Goal: Task Accomplishment & Management: Use online tool/utility

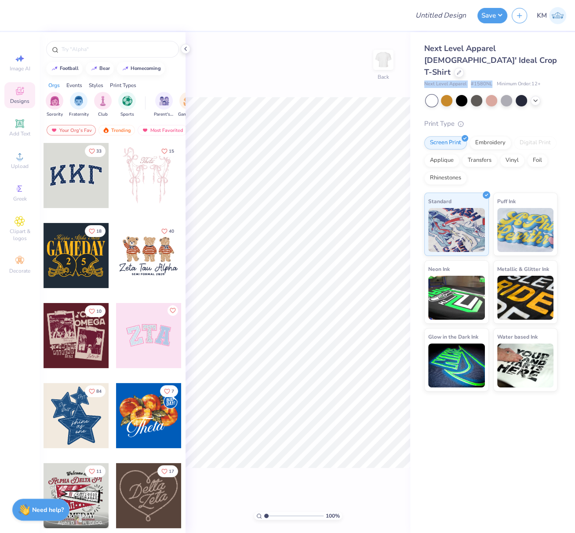
drag, startPoint x: 423, startPoint y: 72, endPoint x: 491, endPoint y: 72, distance: 68.1
click at [491, 71] on div "Next Level Apparel [DEMOGRAPHIC_DATA]' Ideal Crop T-Shirt Next Level Apparel # …" at bounding box center [492, 211] width 165 height 359
copy div "Next Level Apparel # 1580NL"
click at [22, 159] on icon at bounding box center [20, 156] width 6 height 6
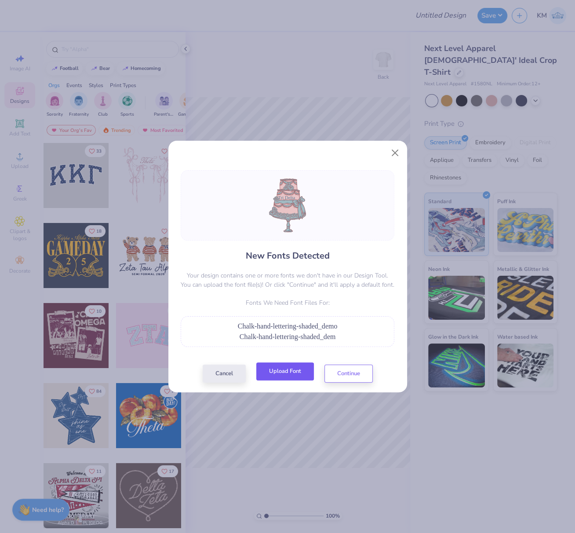
click at [297, 367] on button "Upload Font" at bounding box center [285, 371] width 58 height 18
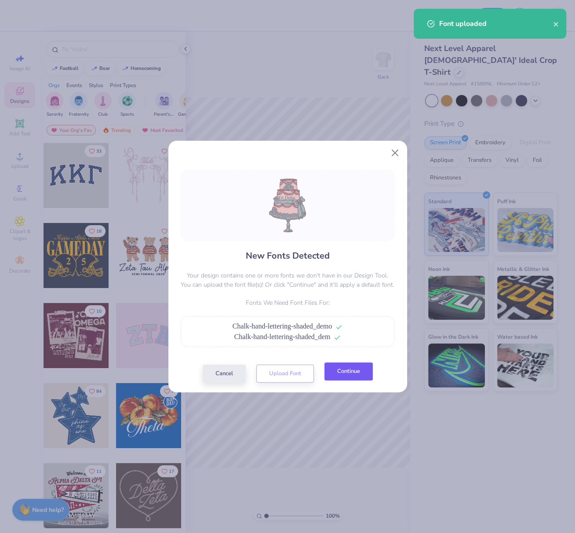
click at [347, 372] on button "Continue" at bounding box center [348, 371] width 48 height 18
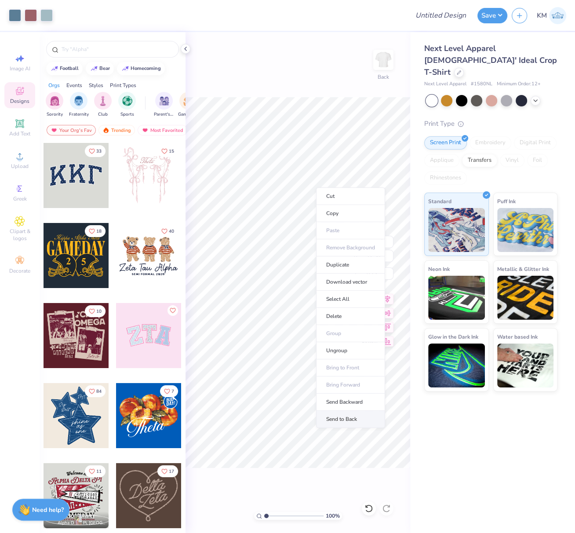
click at [359, 413] on li "Send to Back" at bounding box center [350, 418] width 69 height 17
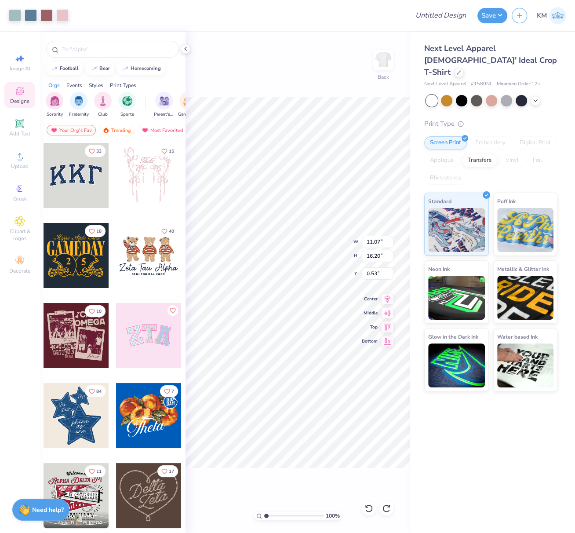
type input "16.20"
type input "0.53"
type input "0.73"
type input "16.20"
type input "0.53"
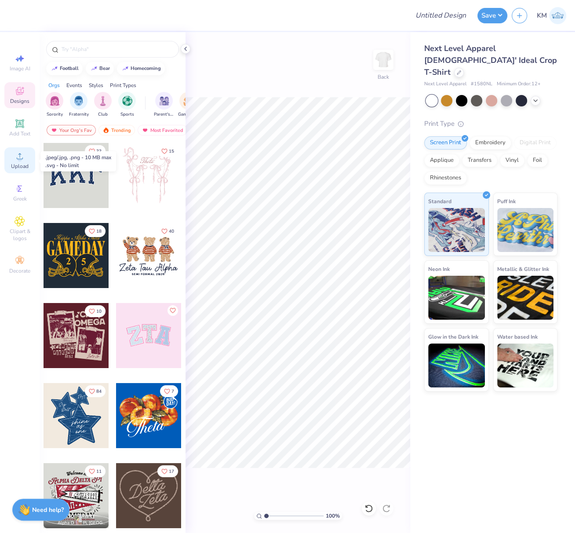
click at [18, 159] on circle at bounding box center [19, 158] width 5 height 5
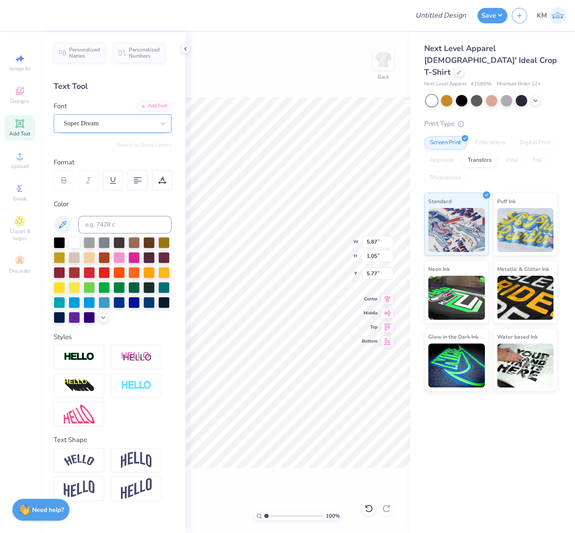
click at [113, 123] on div "Super Dream" at bounding box center [109, 123] width 92 height 14
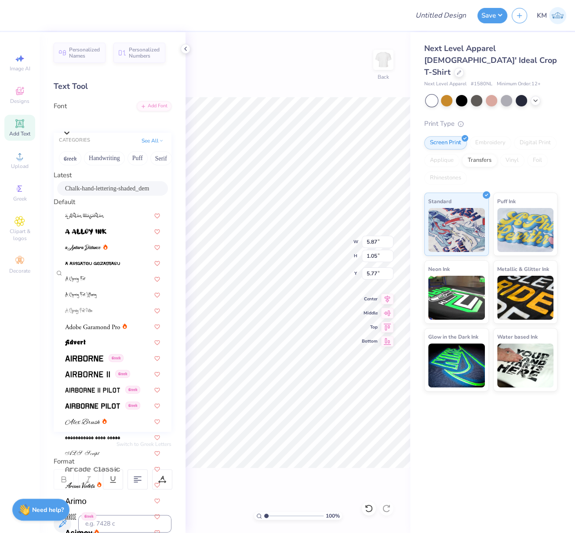
click at [99, 192] on span "Chalk-hand-lettering-shaded_dem" at bounding box center [107, 188] width 84 height 9
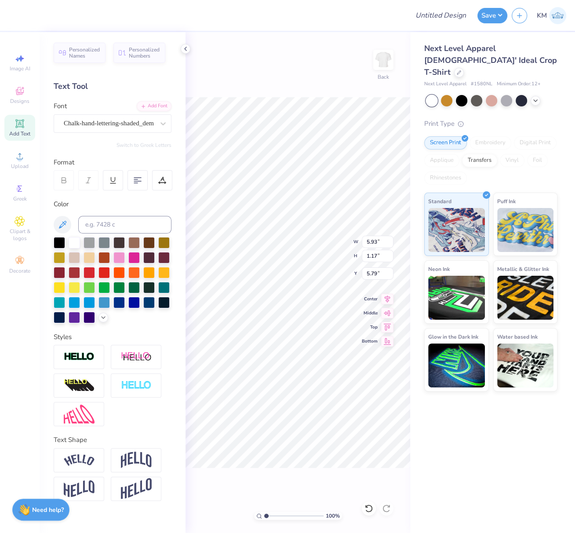
type input "5.93"
type input "1.17"
type input "9.60"
type textarea "T"
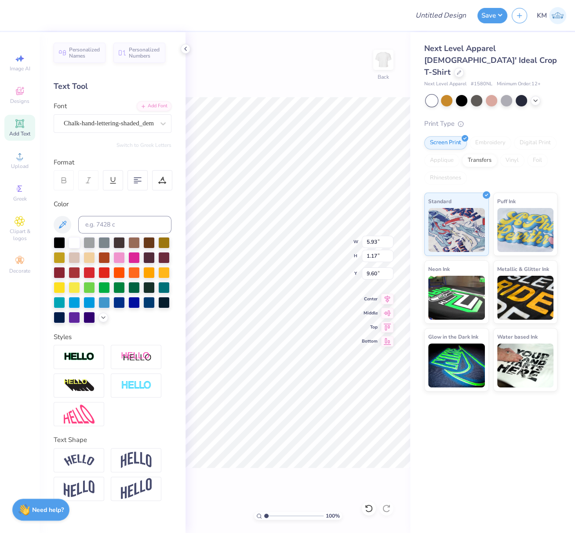
scroll to position [8, 2]
type textarea "Fall Formal"
click at [20, 160] on icon at bounding box center [20, 156] width 11 height 11
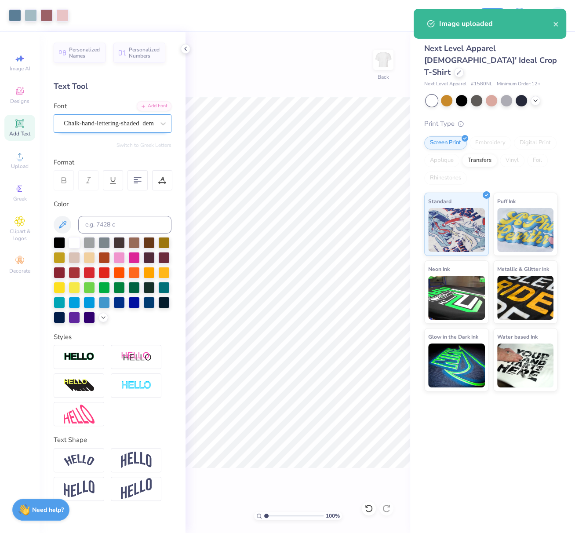
click at [114, 123] on div "Chalk-hand-lettering-shaded_dem" at bounding box center [109, 123] width 92 height 14
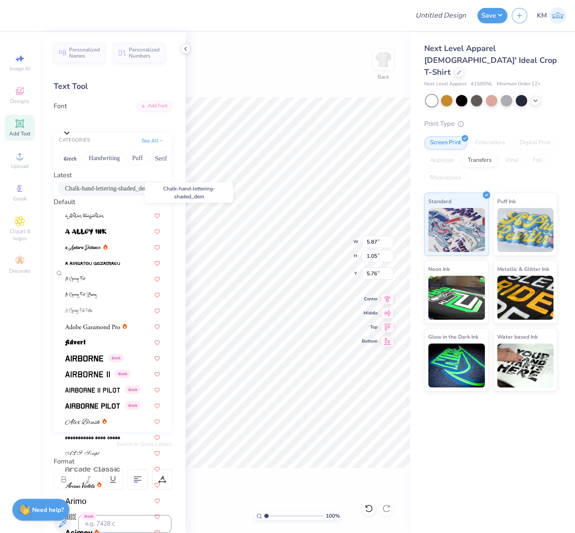
click at [97, 191] on span "Chalk-hand-lettering-shaded_dem" at bounding box center [107, 188] width 84 height 9
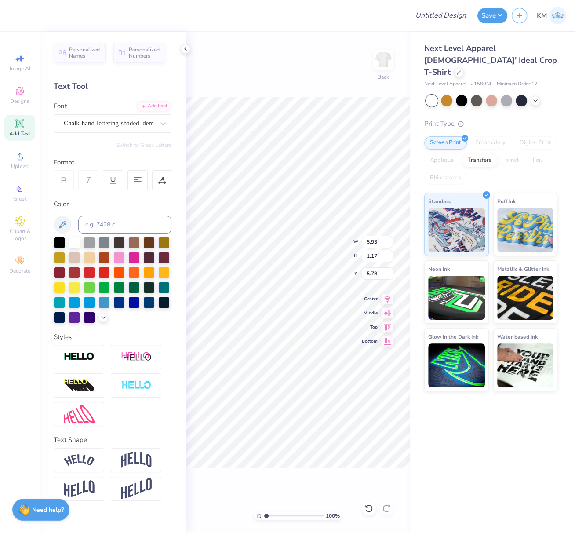
type input "5.93"
type input "1.17"
type input "5.78"
type input "5.67"
type input "1.12"
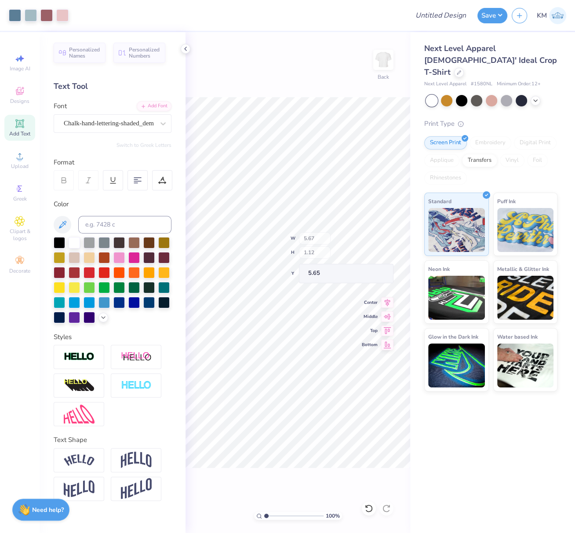
type input "5.66"
type input "9.46"
type input "13.84"
type input "2.89"
click at [387, 298] on icon at bounding box center [387, 297] width 12 height 11
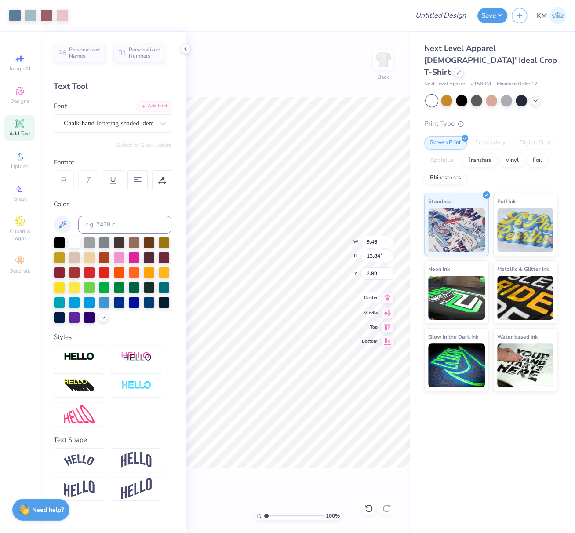
click at [388, 295] on icon at bounding box center [387, 297] width 12 height 11
click at [389, 300] on div "100 % Back" at bounding box center [297, 282] width 225 height 501
type input "10.45"
type textarea "Fall Formal"
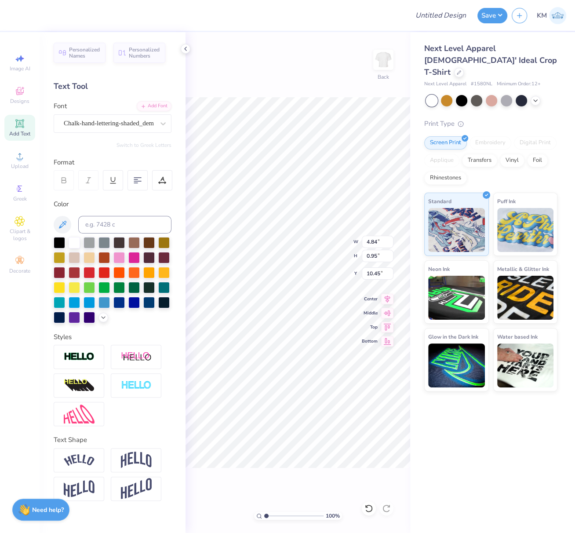
scroll to position [8, 2]
drag, startPoint x: 138, startPoint y: 457, endPoint x: 568, endPoint y: 190, distance: 505.7
click at [138, 458] on img at bounding box center [136, 459] width 31 height 17
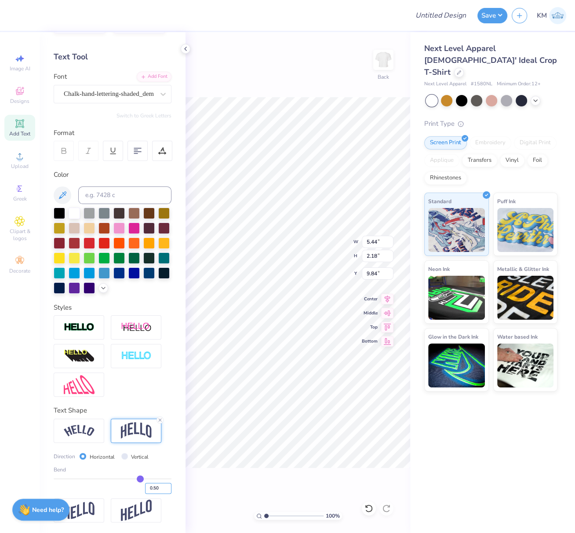
drag, startPoint x: 143, startPoint y: 489, endPoint x: 145, endPoint y: 496, distance: 7.5
click at [145, 489] on input "0.50" at bounding box center [158, 488] width 26 height 11
click at [149, 489] on input "-0.50" at bounding box center [158, 488] width 26 height 11
type input "-0.10"
type input "-0.1"
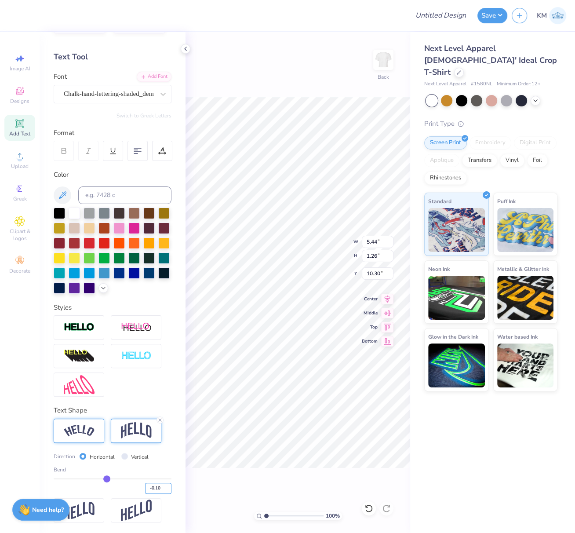
type input "1.26"
type input "10.30"
type input "4.68"
type input "1.08"
type input "10.47"
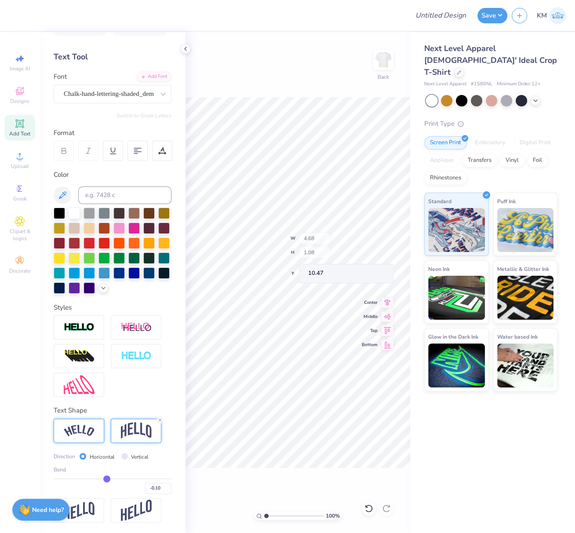
type input "9.46"
type input "13.84"
type input "2.89"
click at [390, 299] on icon at bounding box center [387, 297] width 12 height 11
click at [361, 242] on div "100 % Back W 9.46 9.46 " H 13.84 13.84 " Y 2.89 2.89 " Center Middle Top Bottom" at bounding box center [297, 282] width 225 height 501
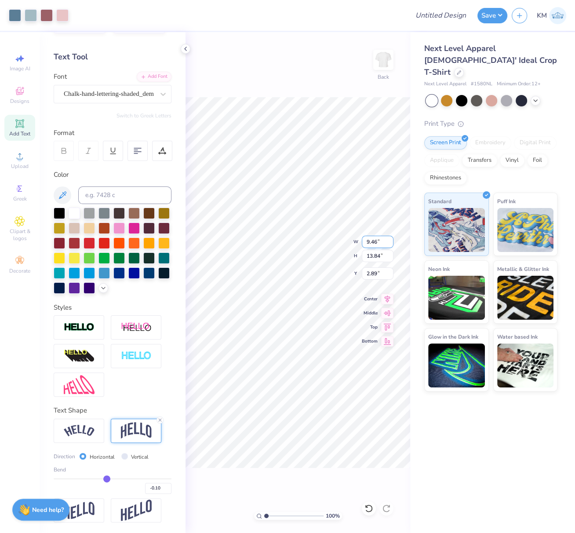
drag, startPoint x: 362, startPoint y: 241, endPoint x: 363, endPoint y: 246, distance: 4.5
click at [362, 241] on input "9.46" at bounding box center [378, 242] width 32 height 12
type input "5.00"
type input "7.31"
drag, startPoint x: 375, startPoint y: 272, endPoint x: 366, endPoint y: 274, distance: 9.4
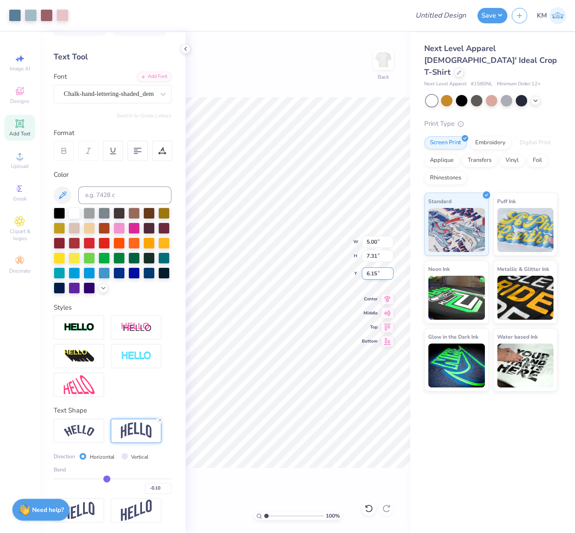
click at [367, 270] on input "6.15" at bounding box center [378, 273] width 32 height 12
type input "2.50"
click at [388, 299] on icon at bounding box center [388, 297] width 6 height 7
click at [446, 16] on input "Design Title" at bounding box center [451, 16] width 43 height 18
paste input "FPS239832"
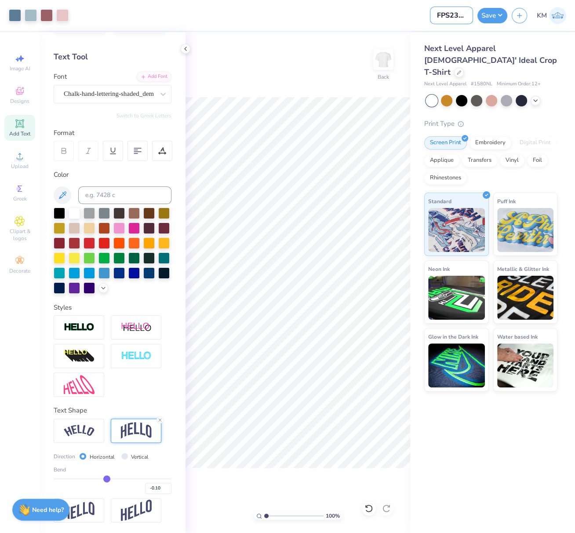
scroll to position [0, 9]
type input "FPS239832"
drag, startPoint x: 501, startPoint y: 15, endPoint x: 501, endPoint y: 24, distance: 8.3
click at [501, 15] on button "Save" at bounding box center [492, 15] width 30 height 15
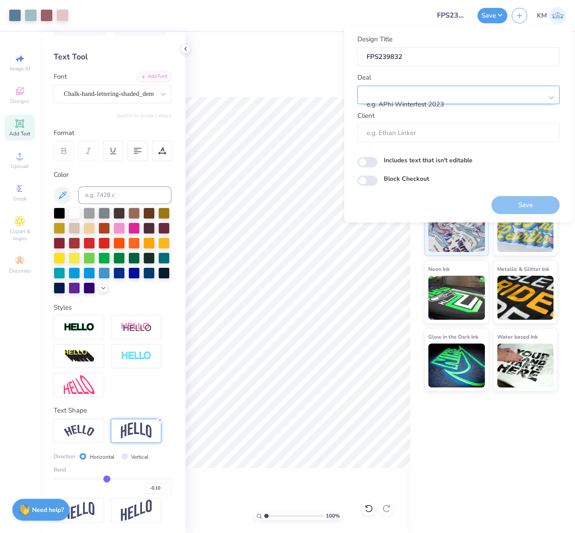
click at [441, 93] on div at bounding box center [454, 93] width 175 height 12
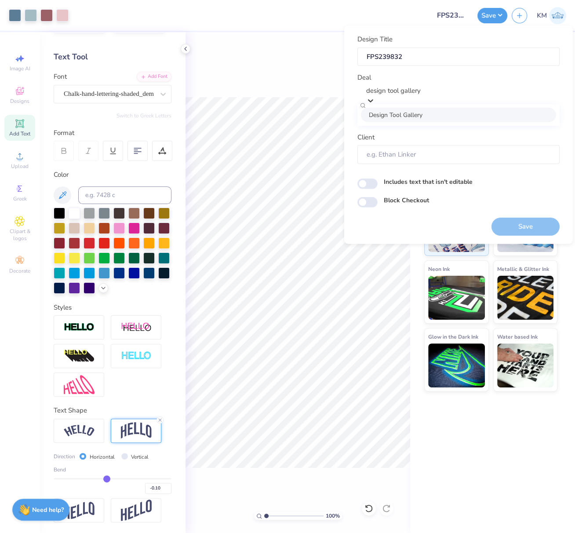
click at [453, 117] on div "Design Tool Gallery" at bounding box center [458, 114] width 195 height 15
type input "design tool gallery"
type input "Design Tool Gallery User"
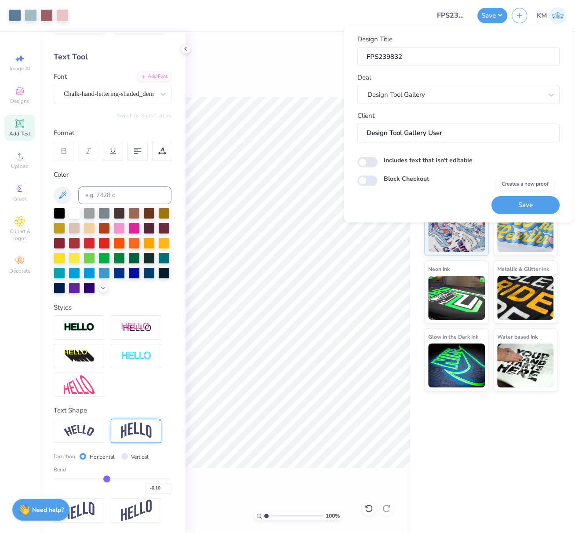
drag, startPoint x: 534, startPoint y: 203, endPoint x: 498, endPoint y: 7, distance: 199.7
click at [534, 203] on button "Save" at bounding box center [525, 205] width 68 height 18
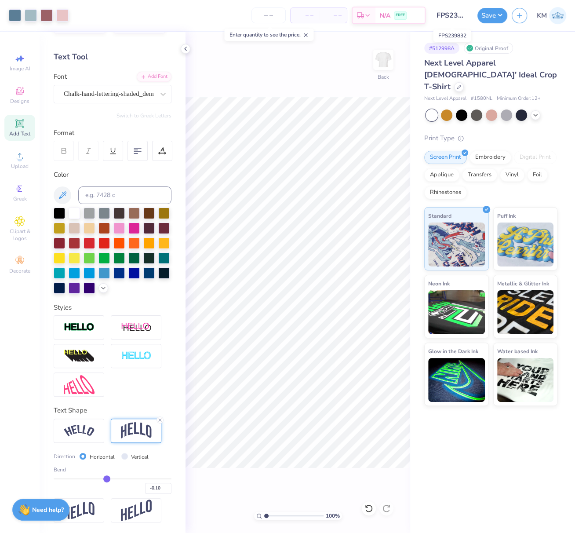
scroll to position [0, 8]
drag, startPoint x: 439, startPoint y: 16, endPoint x: 487, endPoint y: 19, distance: 48.5
click at [470, 18] on input "FPS239832" at bounding box center [451, 16] width 43 height 18
drag, startPoint x: 496, startPoint y: 15, endPoint x: 500, endPoint y: 20, distance: 6.2
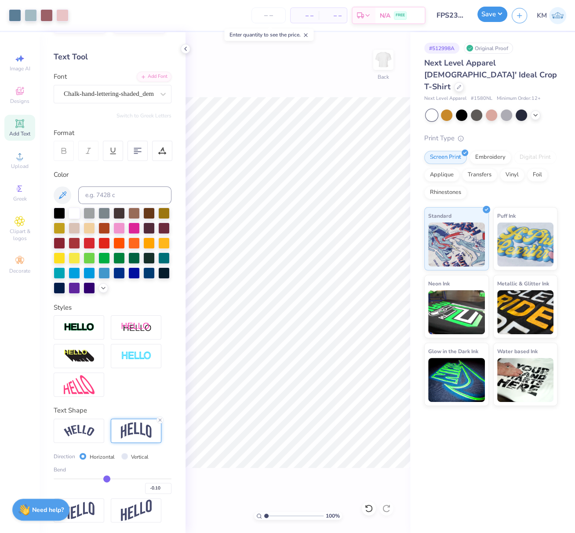
click at [496, 15] on button "Save" at bounding box center [492, 14] width 30 height 15
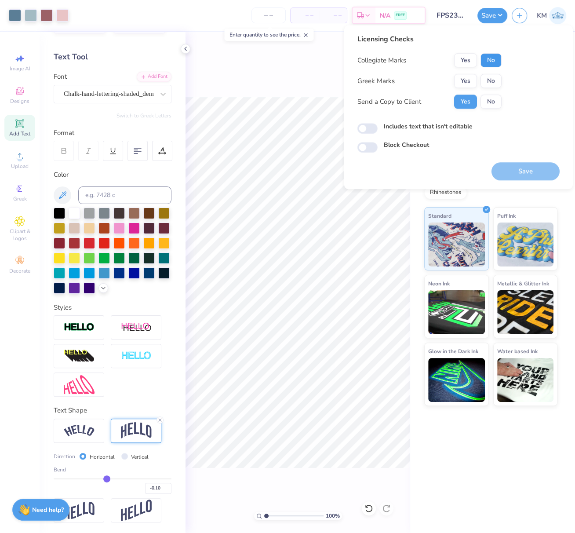
click at [493, 56] on button "No" at bounding box center [490, 60] width 21 height 14
click at [466, 81] on button "Yes" at bounding box center [465, 81] width 23 height 14
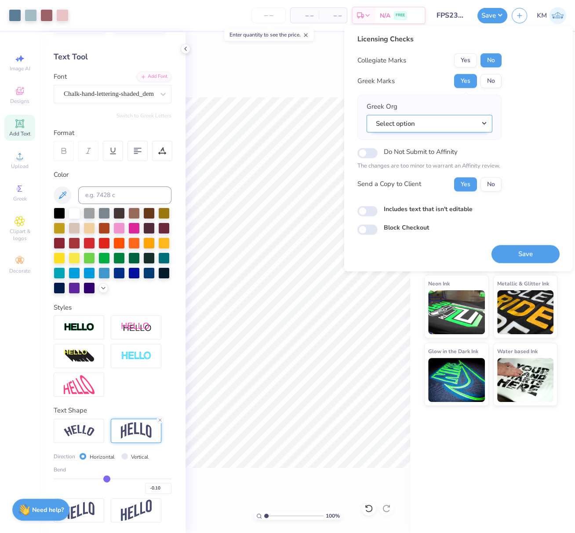
drag, startPoint x: 485, startPoint y: 120, endPoint x: 490, endPoint y: 131, distance: 11.6
click at [485, 121] on button "Select option" at bounding box center [430, 124] width 126 height 18
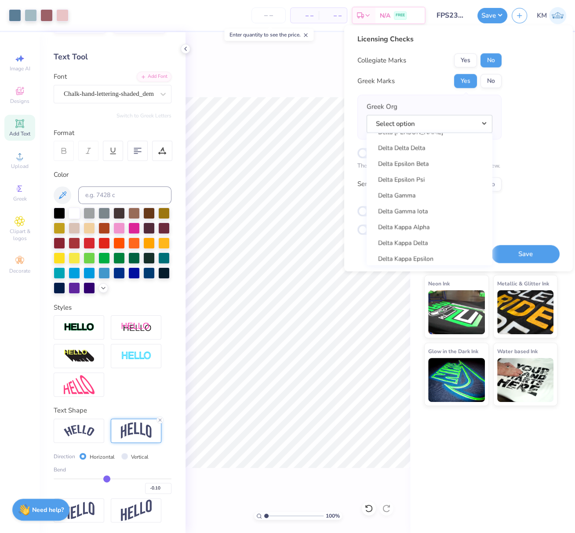
scroll to position [1976, 0]
click at [434, 160] on link "Delta Delta Delta" at bounding box center [429, 160] width 119 height 15
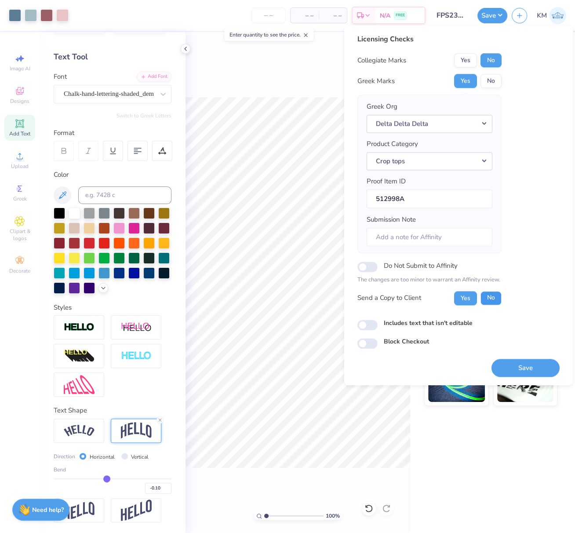
click at [491, 298] on button "No" at bounding box center [490, 298] width 21 height 14
click at [527, 364] on button "Save" at bounding box center [525, 368] width 68 height 18
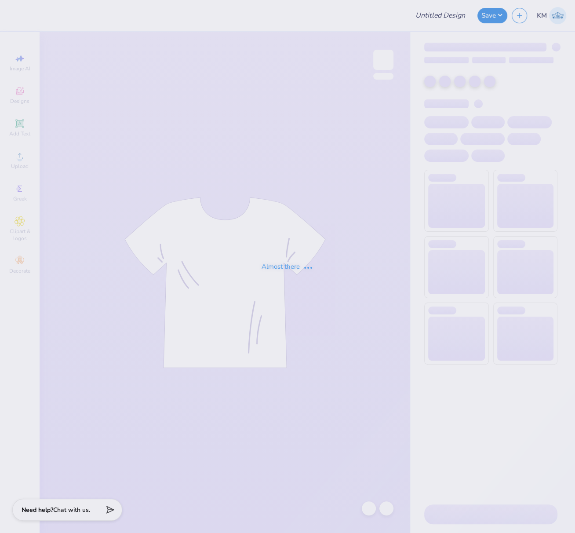
type input "FPS239782"
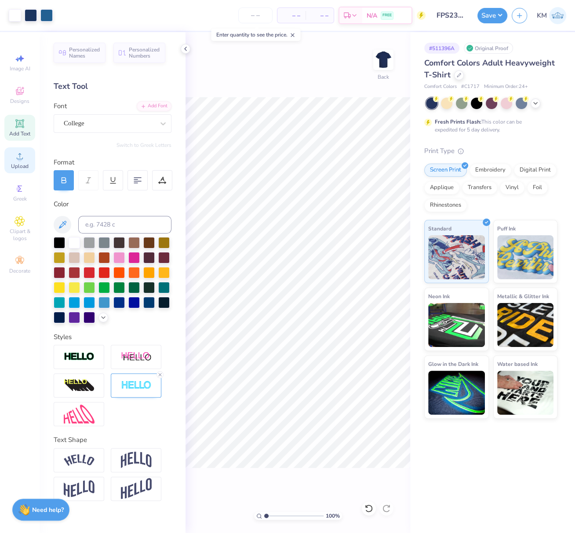
click at [18, 163] on div "Upload" at bounding box center [19, 160] width 31 height 26
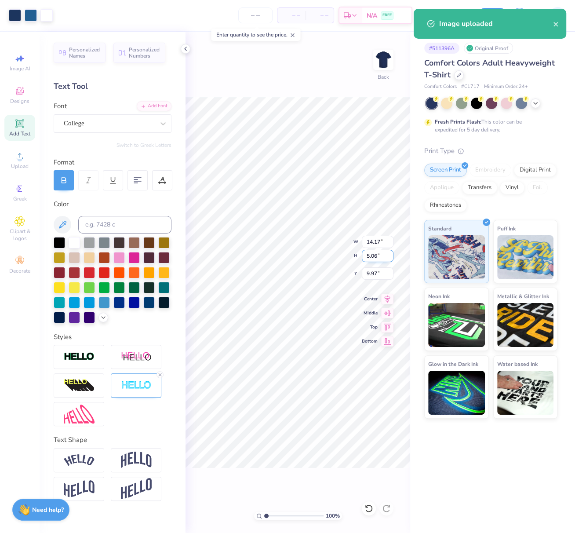
drag, startPoint x: 376, startPoint y: 257, endPoint x: 366, endPoint y: 254, distance: 10.4
click at [366, 254] on input "5.06" at bounding box center [378, 256] width 32 height 12
type input "2.61"
type input "7.31"
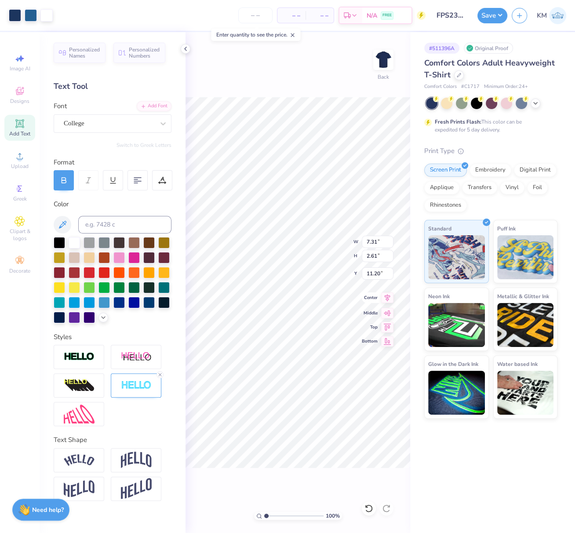
drag, startPoint x: 387, startPoint y: 297, endPoint x: 364, endPoint y: 294, distance: 23.1
click at [387, 297] on icon at bounding box center [387, 297] width 12 height 11
type input "5.93"
drag, startPoint x: 379, startPoint y: 242, endPoint x: 363, endPoint y: 242, distance: 15.8
click at [364, 239] on input "10.00" at bounding box center [378, 242] width 32 height 12
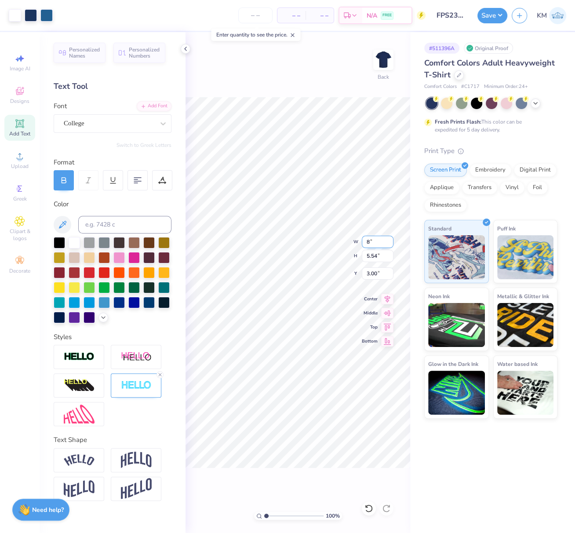
type input "8.00"
type input "4.43"
drag, startPoint x: 370, startPoint y: 272, endPoint x: 364, endPoint y: 272, distance: 5.7
click at [364, 272] on input "3.55" at bounding box center [378, 273] width 32 height 12
type input "3.00"
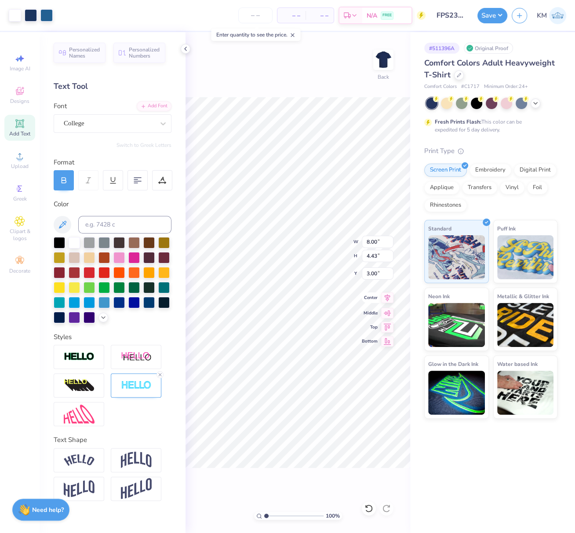
click at [389, 298] on icon at bounding box center [387, 297] width 12 height 11
click at [495, 17] on button "Save" at bounding box center [492, 14] width 30 height 15
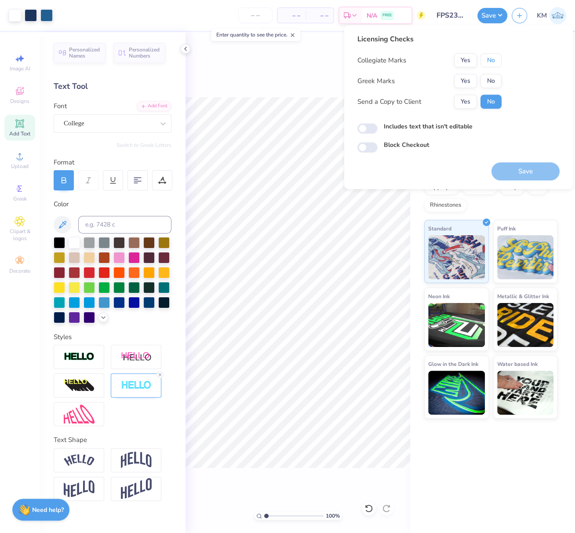
drag, startPoint x: 493, startPoint y: 59, endPoint x: 491, endPoint y: 68, distance: 9.0
click at [493, 60] on button "No" at bounding box center [490, 60] width 21 height 14
drag, startPoint x: 490, startPoint y: 76, endPoint x: 491, endPoint y: 91, distance: 15.4
click at [490, 76] on button "No" at bounding box center [490, 81] width 21 height 14
click at [423, 127] on label "Includes text that isn't editable" at bounding box center [428, 126] width 89 height 9
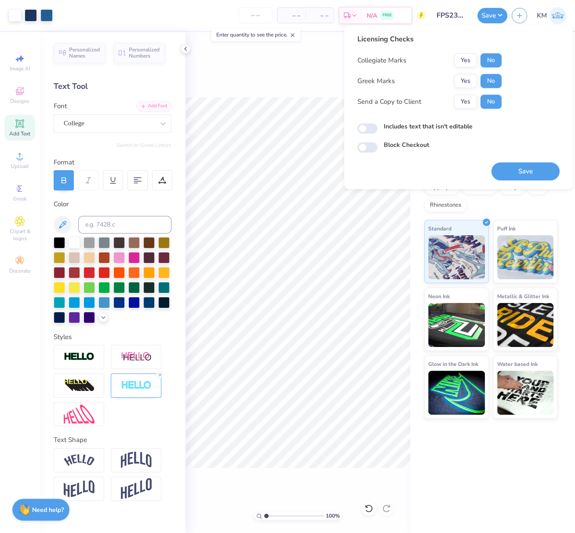
drag, startPoint x: 445, startPoint y: 126, endPoint x: 450, endPoint y: 128, distance: 6.1
click at [445, 126] on label "Includes text that isn't editable" at bounding box center [428, 126] width 89 height 9
click at [377, 126] on input "Includes text that isn't editable" at bounding box center [367, 128] width 20 height 11
checkbox input "true"
drag, startPoint x: 530, startPoint y: 173, endPoint x: 527, endPoint y: 178, distance: 5.5
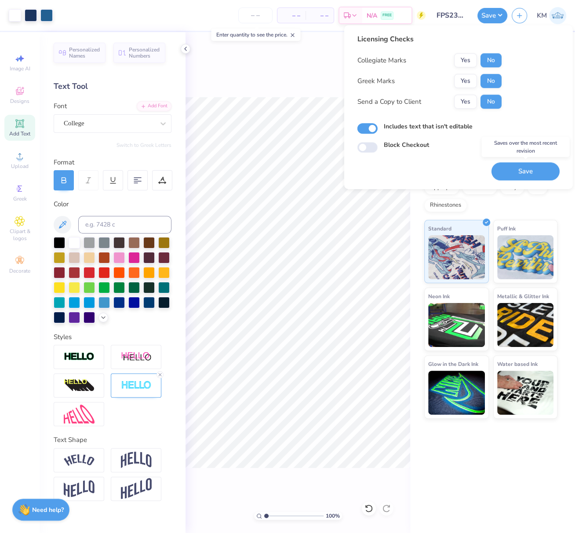
click at [530, 173] on button "Save" at bounding box center [525, 171] width 68 height 18
